Goal: Task Accomplishment & Management: Use online tool/utility

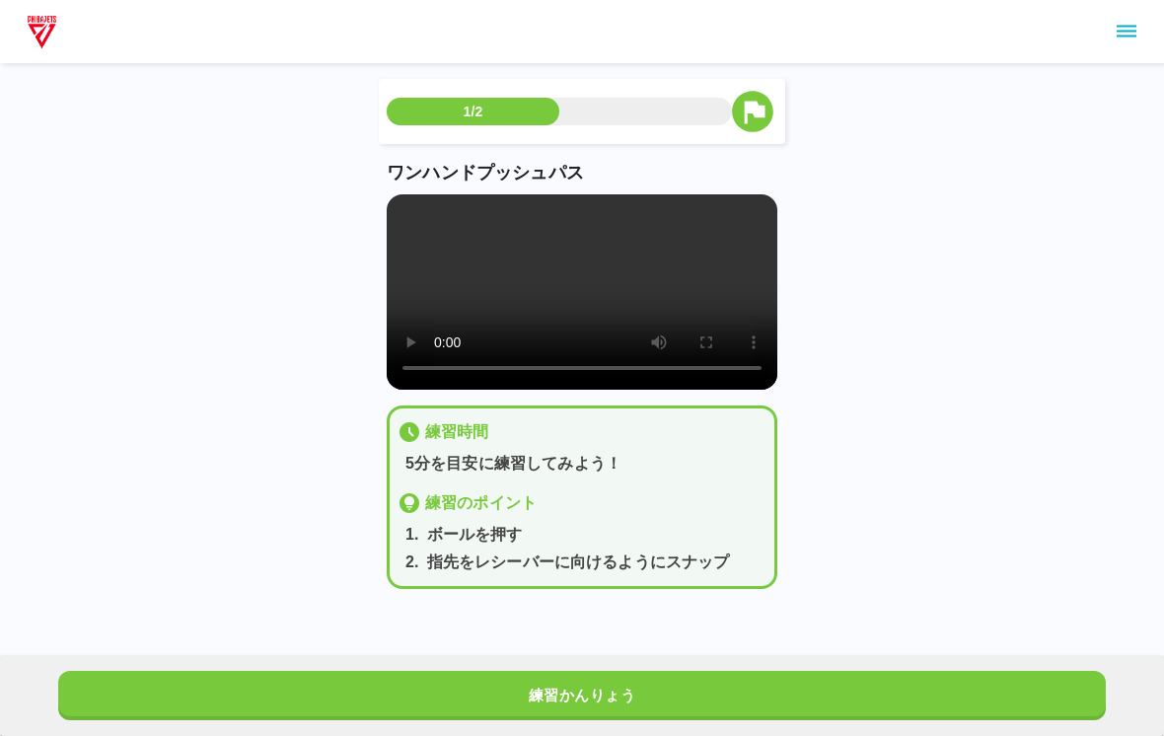
click at [539, 684] on button "練習かんりょう" at bounding box center [582, 695] width 1048 height 49
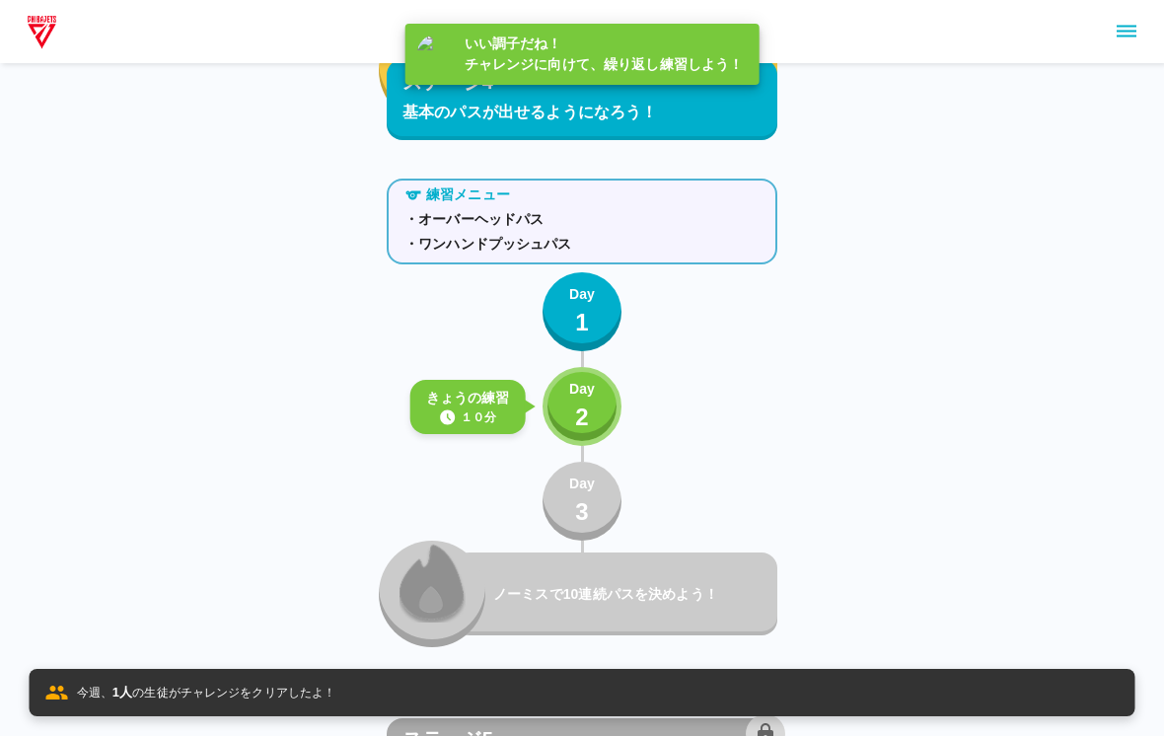
scroll to position [8180, 0]
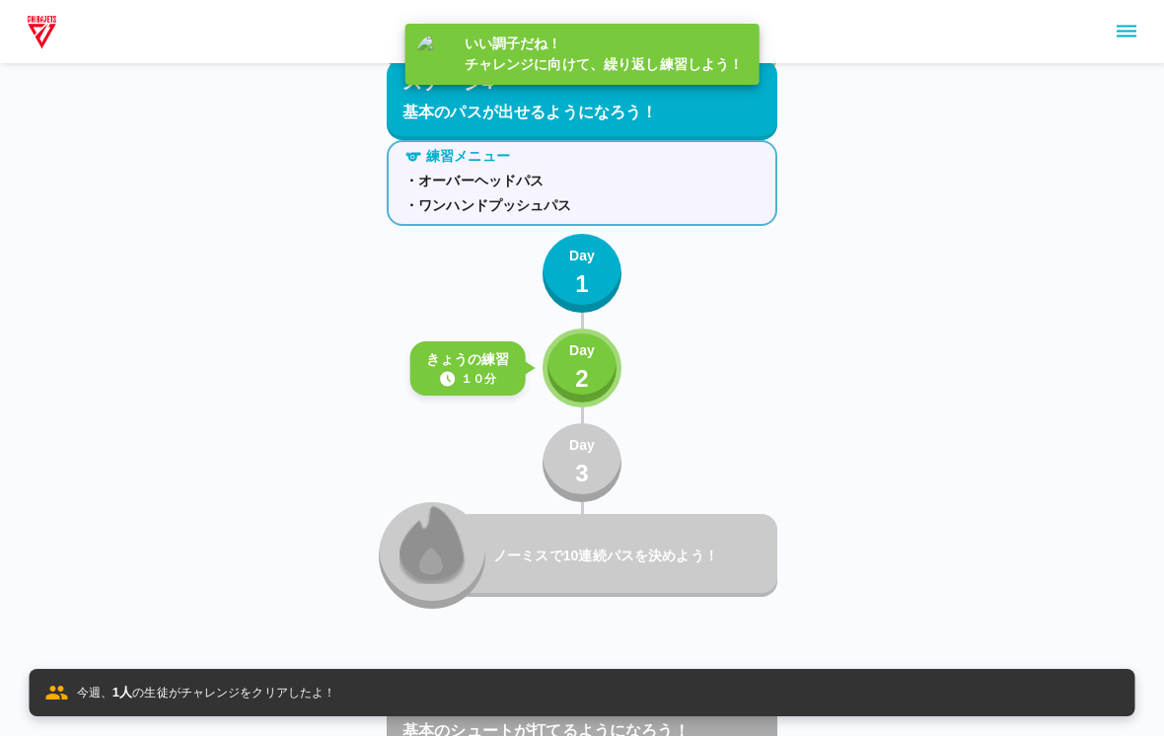
click at [577, 395] on p "2" at bounding box center [582, 379] width 14 height 36
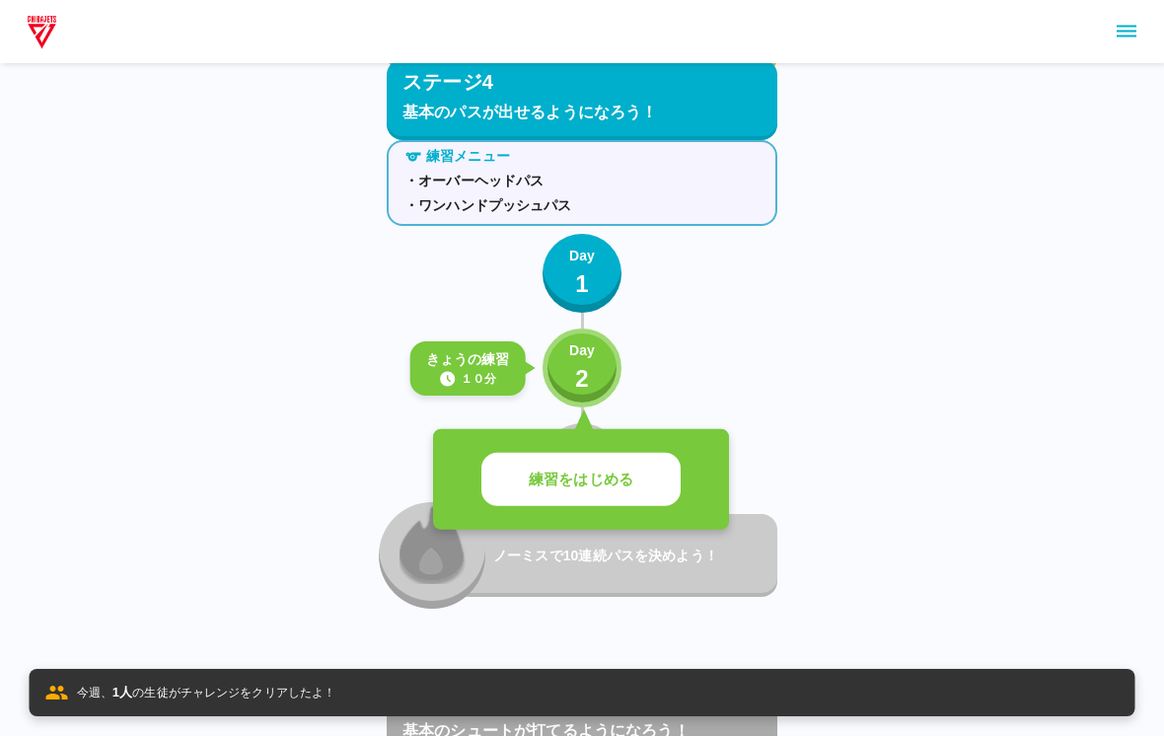
click at [597, 475] on p "練習をはじめる" at bounding box center [581, 480] width 105 height 23
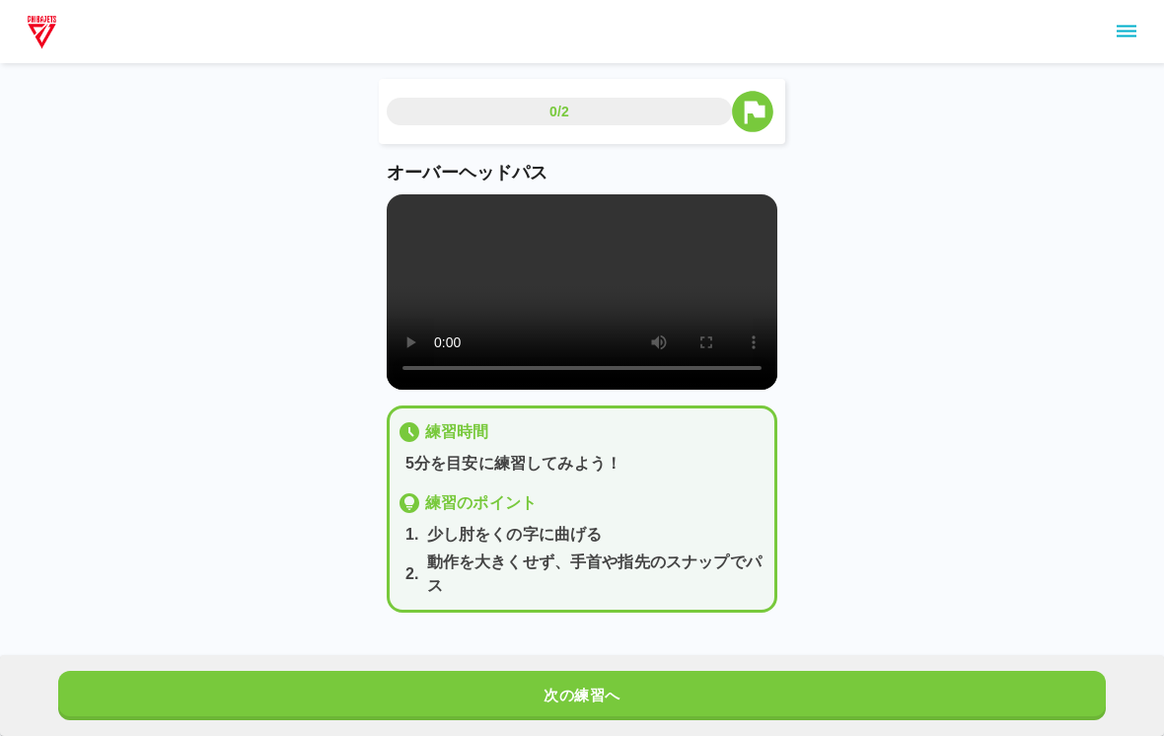
click at [582, 325] on video at bounding box center [582, 291] width 391 height 195
click at [409, 230] on video at bounding box center [582, 291] width 391 height 195
click at [417, 241] on video at bounding box center [582, 291] width 391 height 195
click at [416, 240] on video at bounding box center [582, 291] width 391 height 195
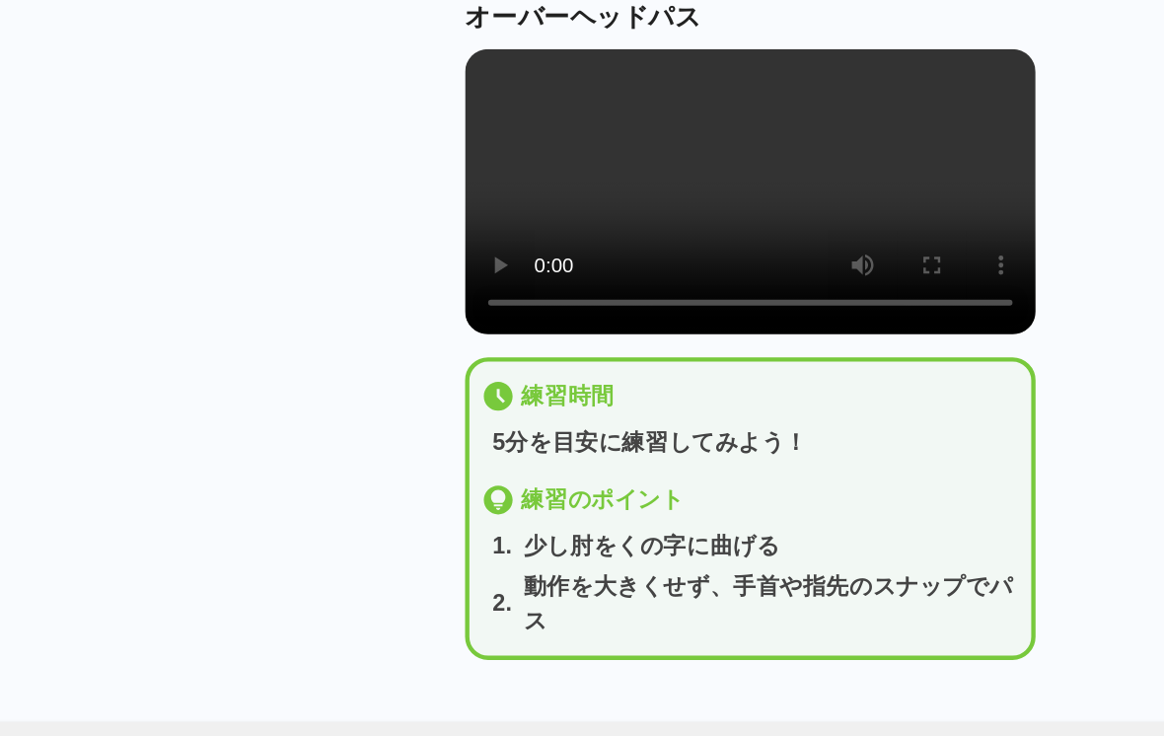
scroll to position [28, 0]
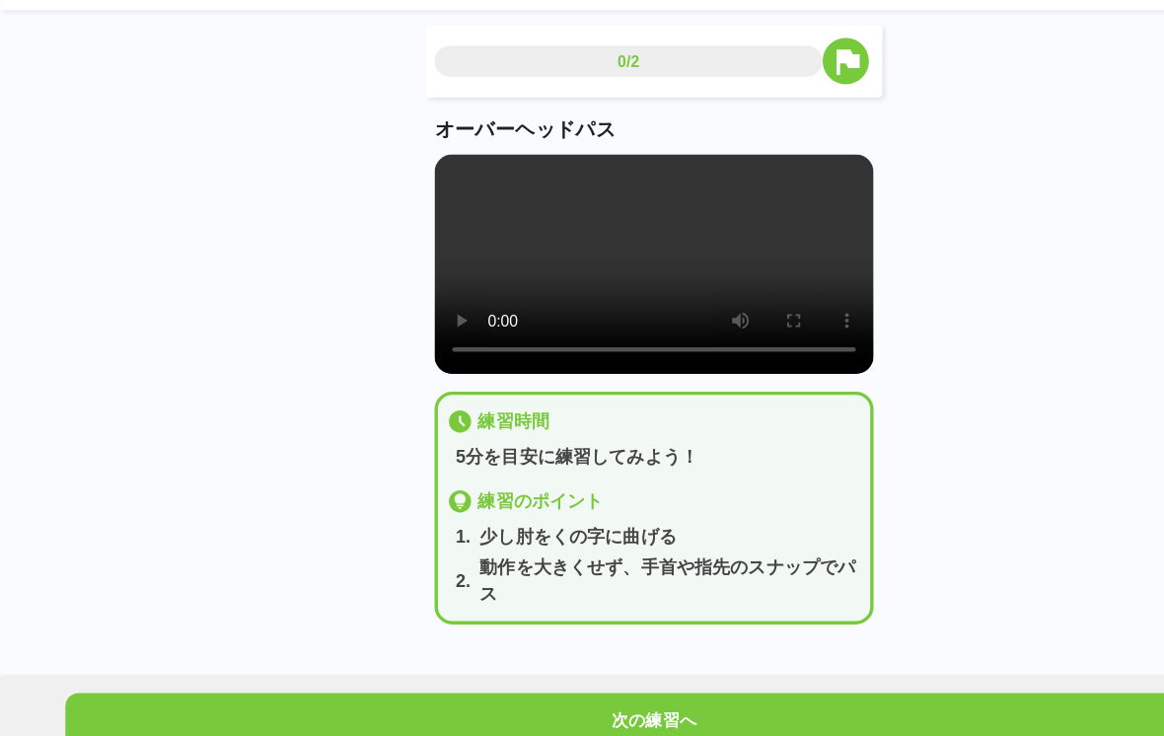
click at [646, 671] on button "次の練習へ" at bounding box center [582, 695] width 1048 height 49
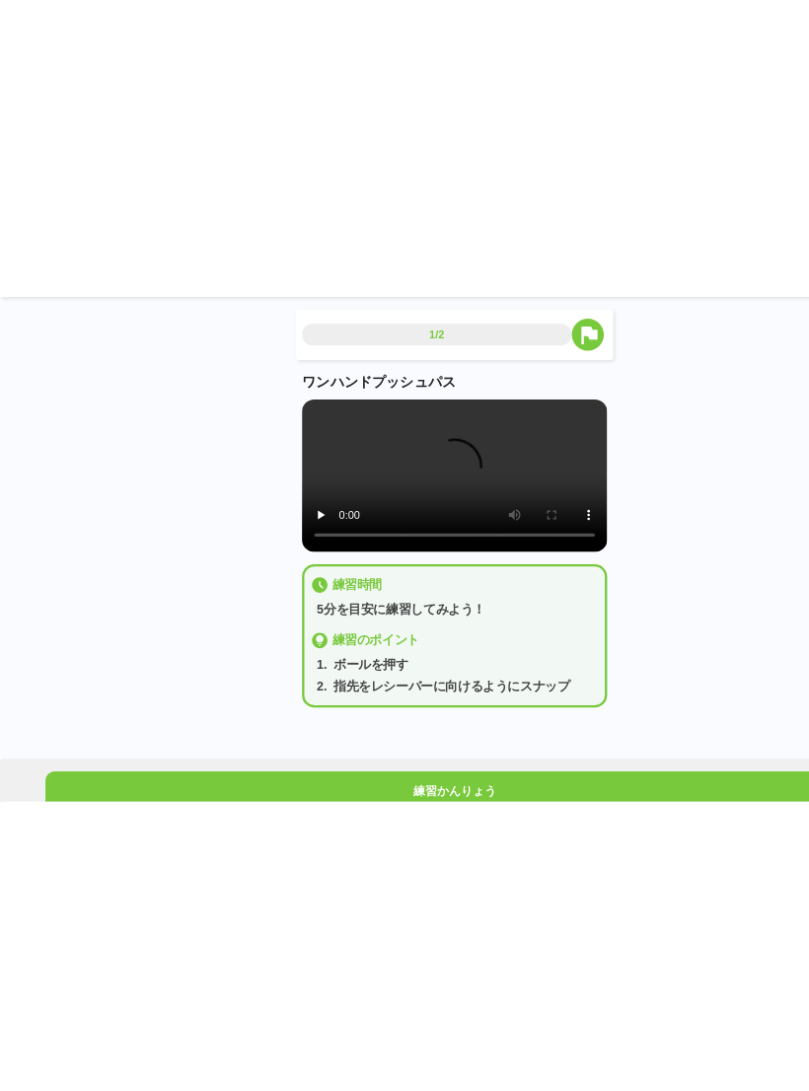
scroll to position [0, 0]
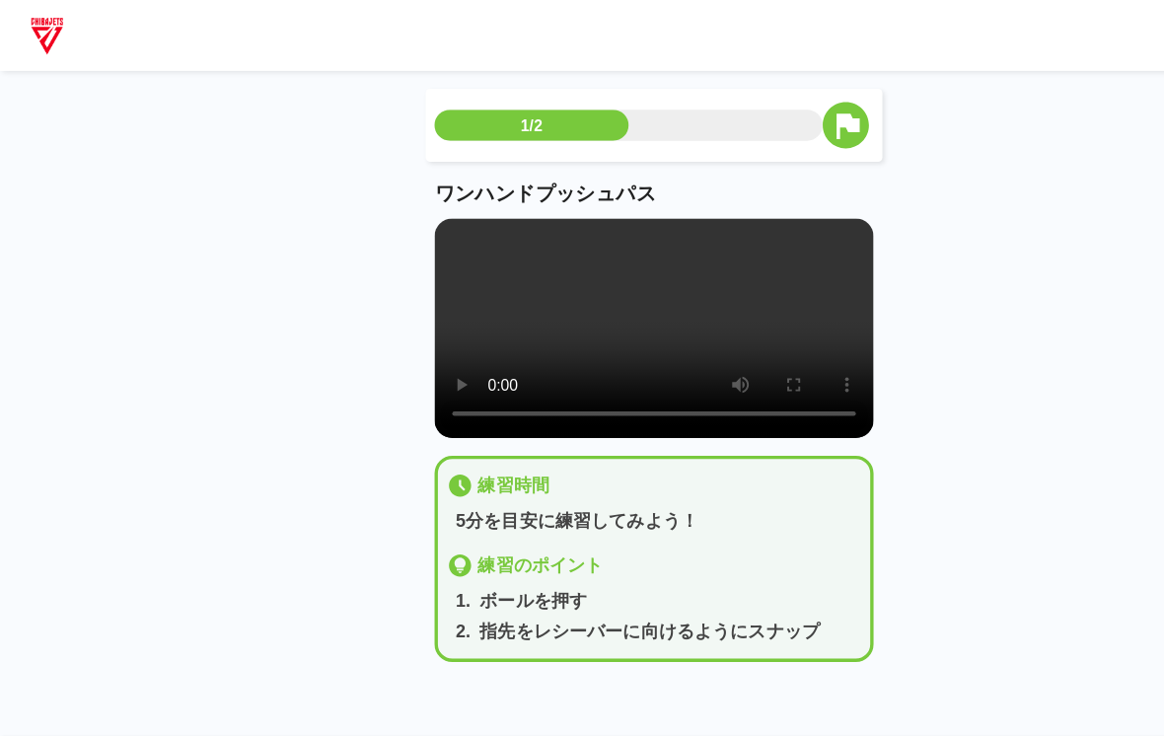
click at [590, 307] on video at bounding box center [582, 291] width 391 height 195
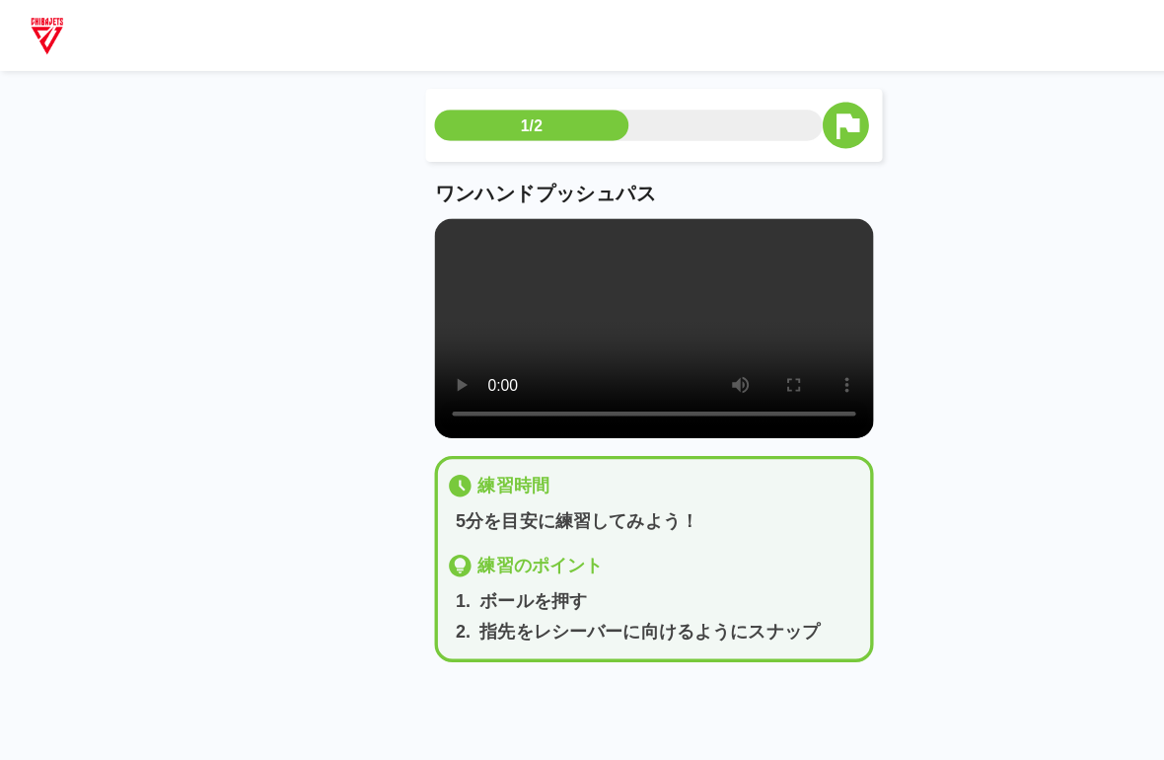
click at [401, 202] on video at bounding box center [582, 291] width 391 height 195
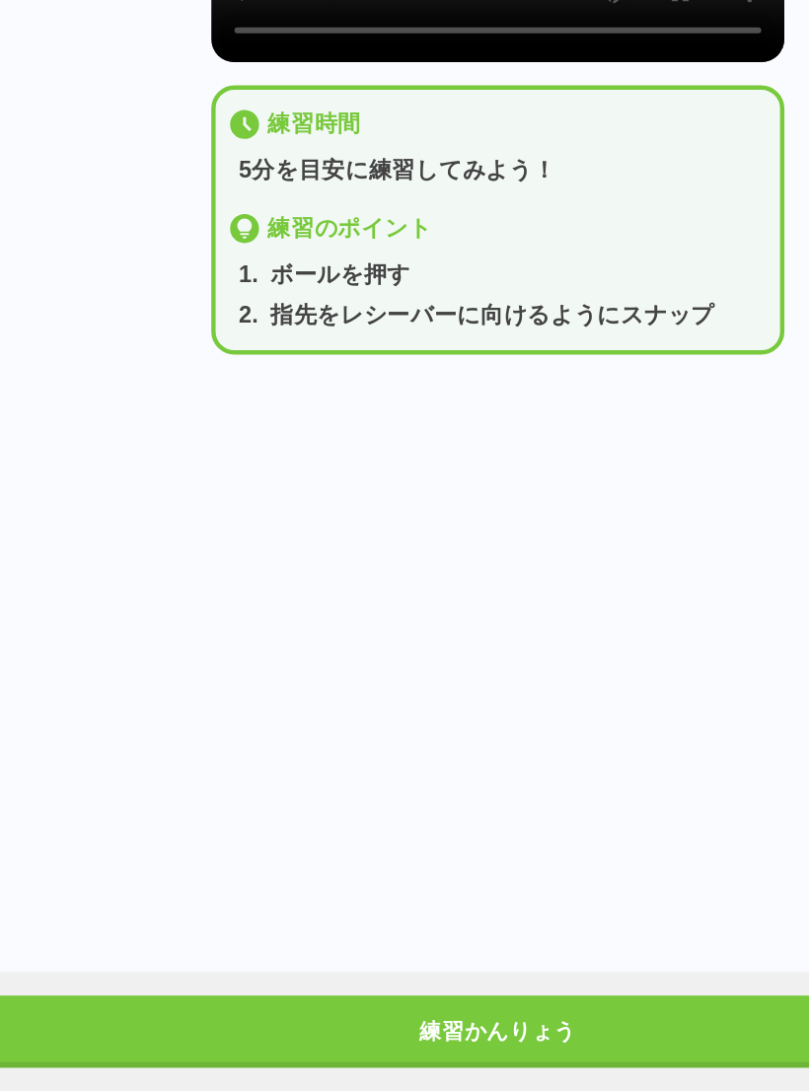
click at [385, 735] on button "練習かんりょう" at bounding box center [404, 1050] width 728 height 49
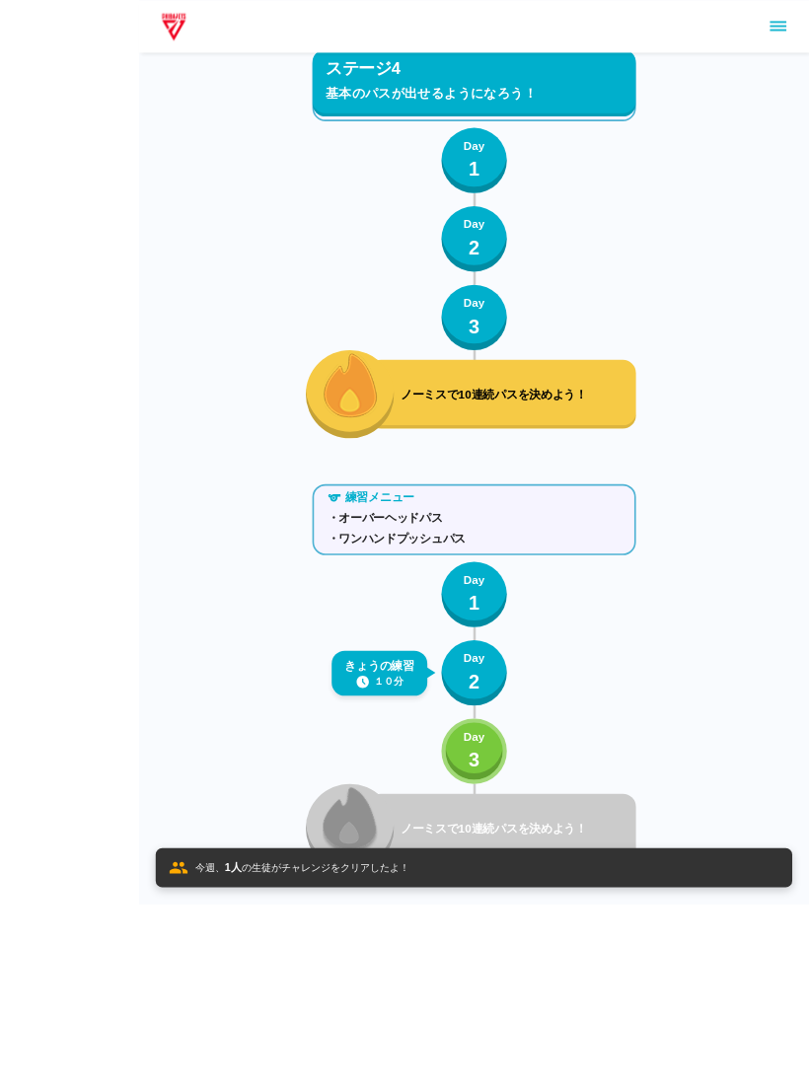
scroll to position [7995, 0]
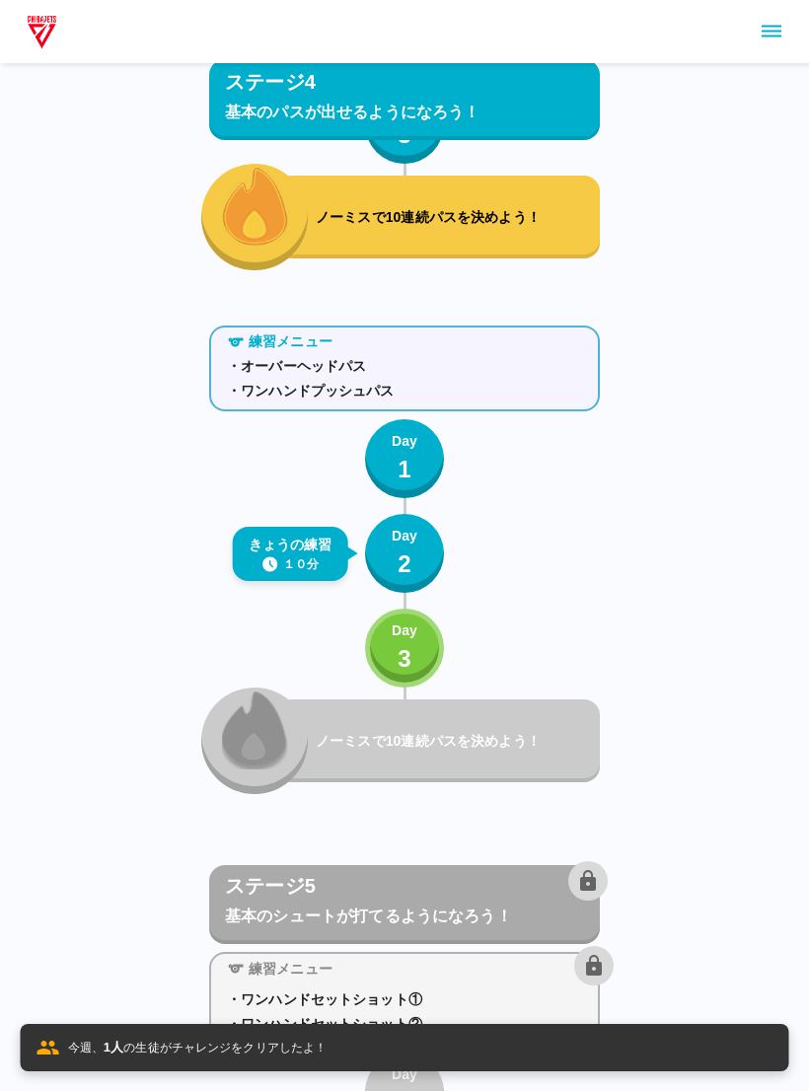
click at [407, 639] on p "Day" at bounding box center [405, 631] width 26 height 21
